Goal: Find specific page/section: Find specific page/section

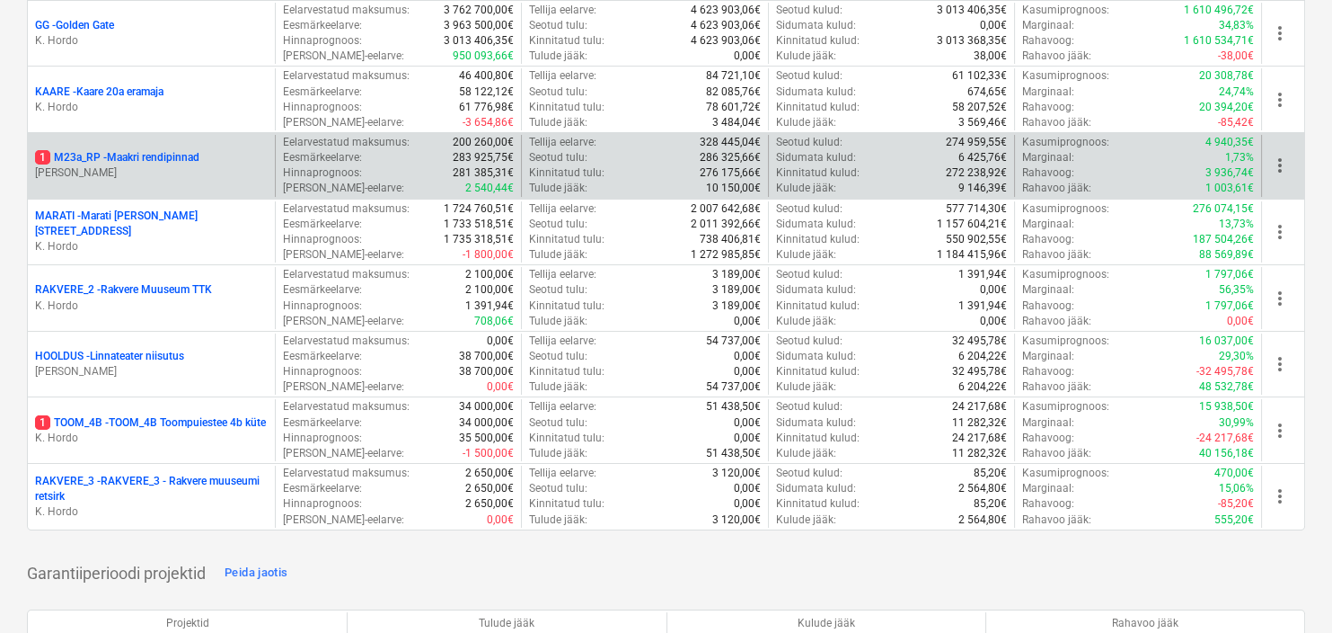
scroll to position [359, 0]
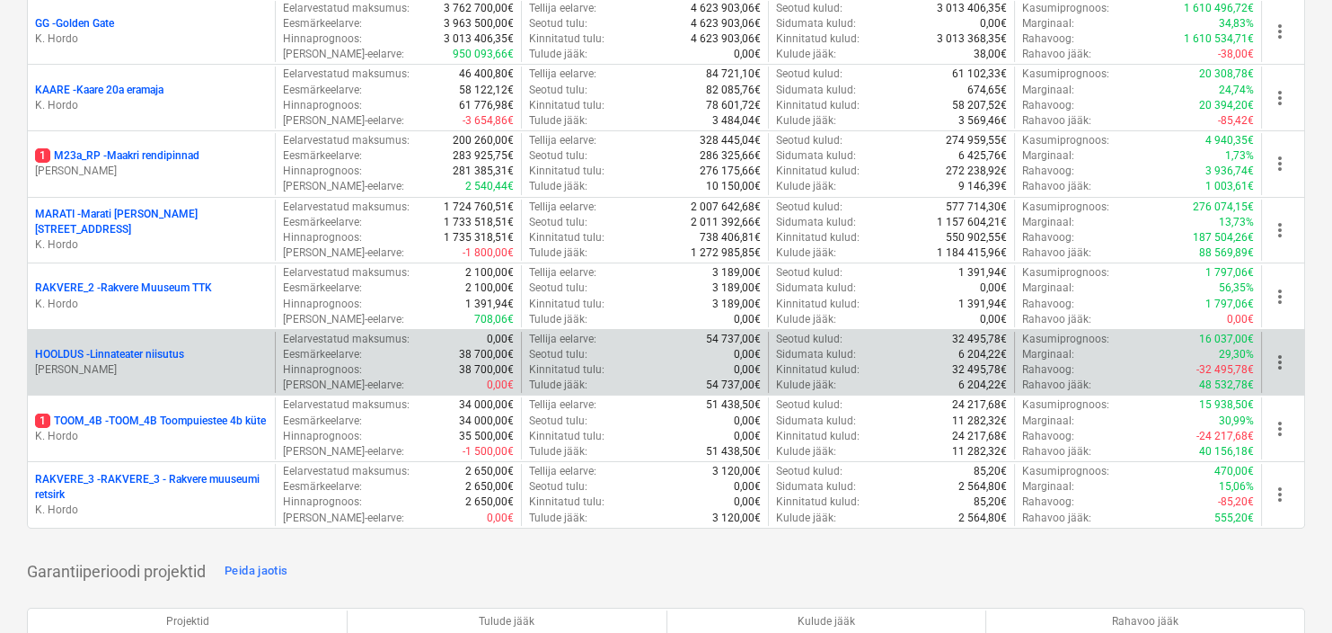
click at [142, 341] on div "HOOLDUS - Linnateater [PERSON_NAME]" at bounding box center [151, 363] width 247 height 62
click at [161, 354] on p "HOOLDUS - Linnateater niisutus" at bounding box center [109, 354] width 149 height 15
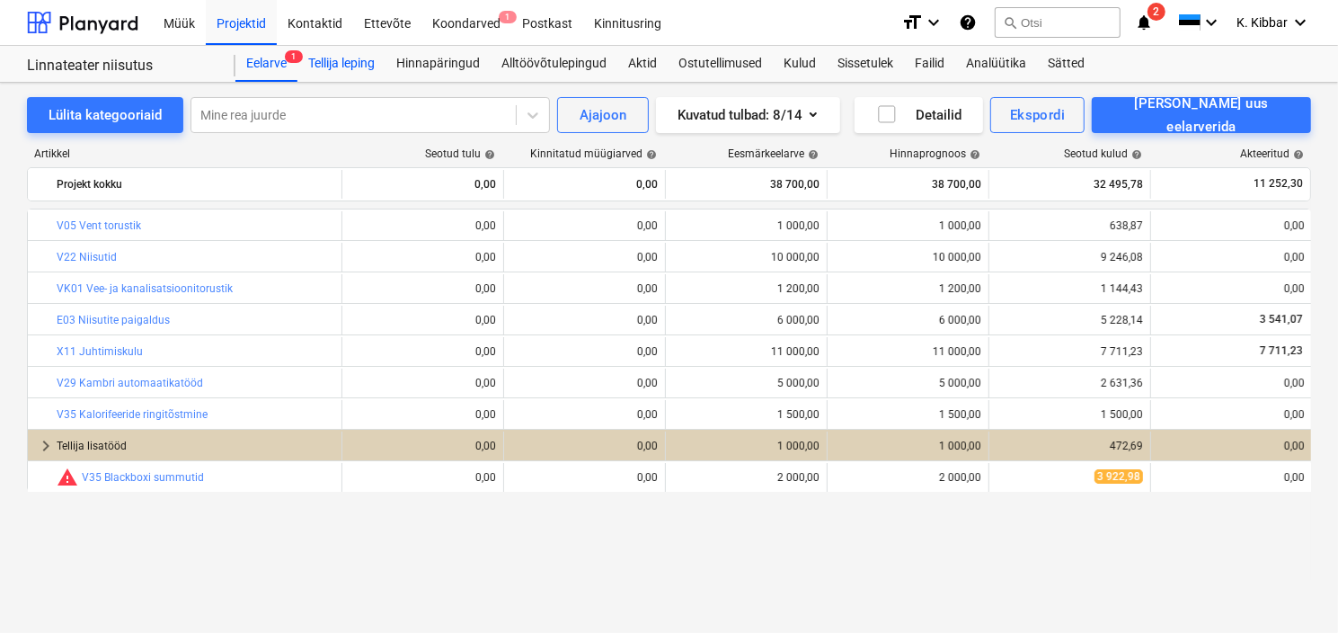
click at [357, 63] on div "Tellija leping" at bounding box center [341, 64] width 88 height 36
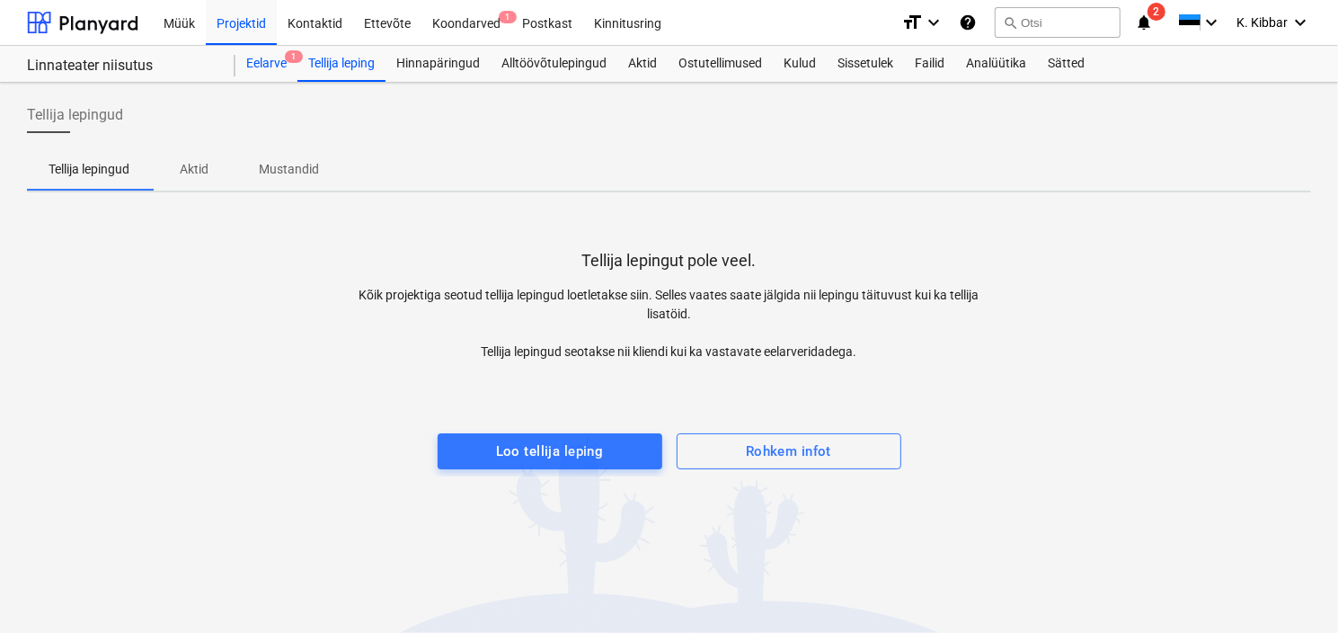
click at [260, 57] on div "Eelarve 1" at bounding box center [266, 64] width 62 height 36
